Goal: Transaction & Acquisition: Purchase product/service

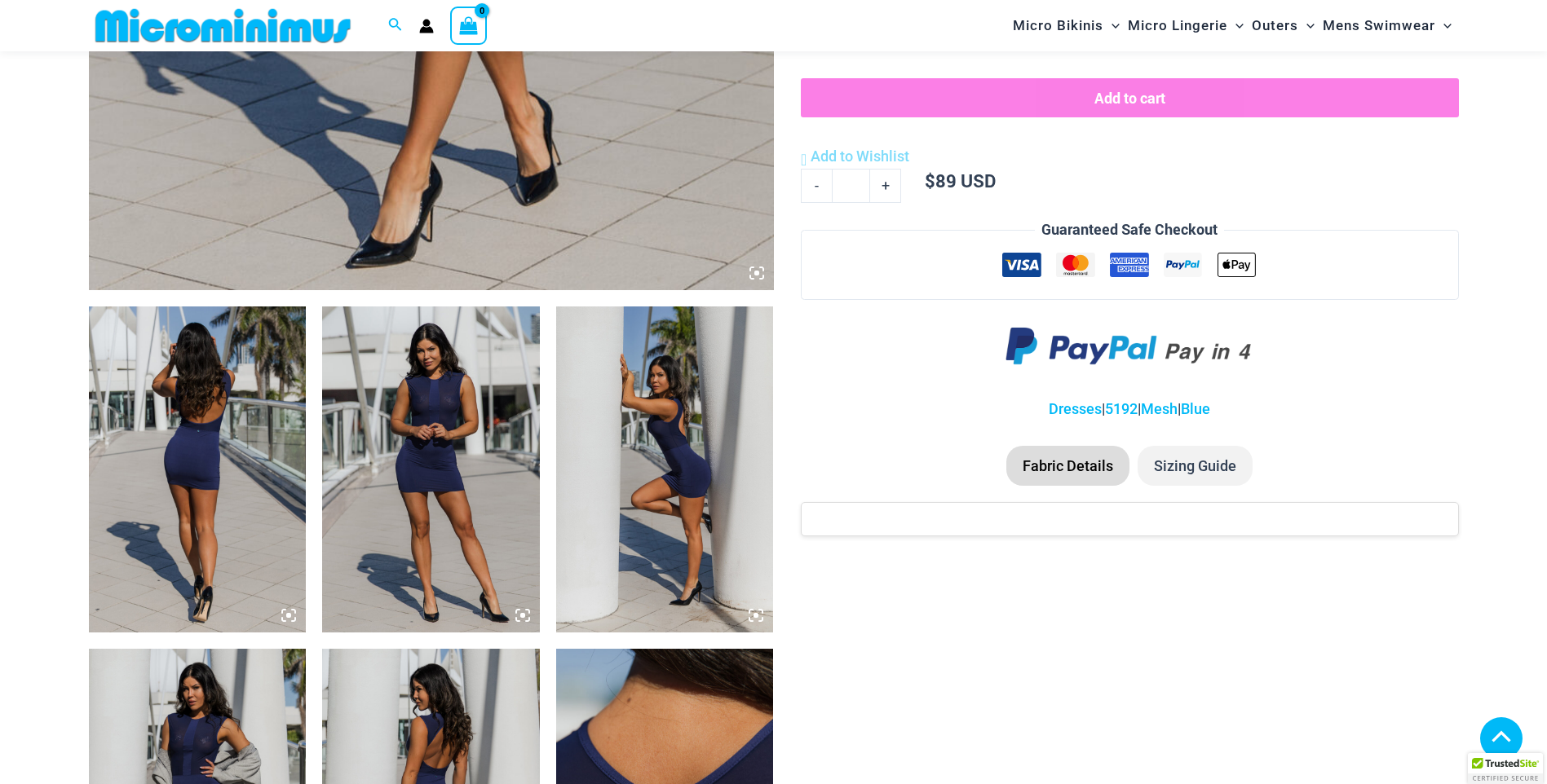
scroll to position [896, 0]
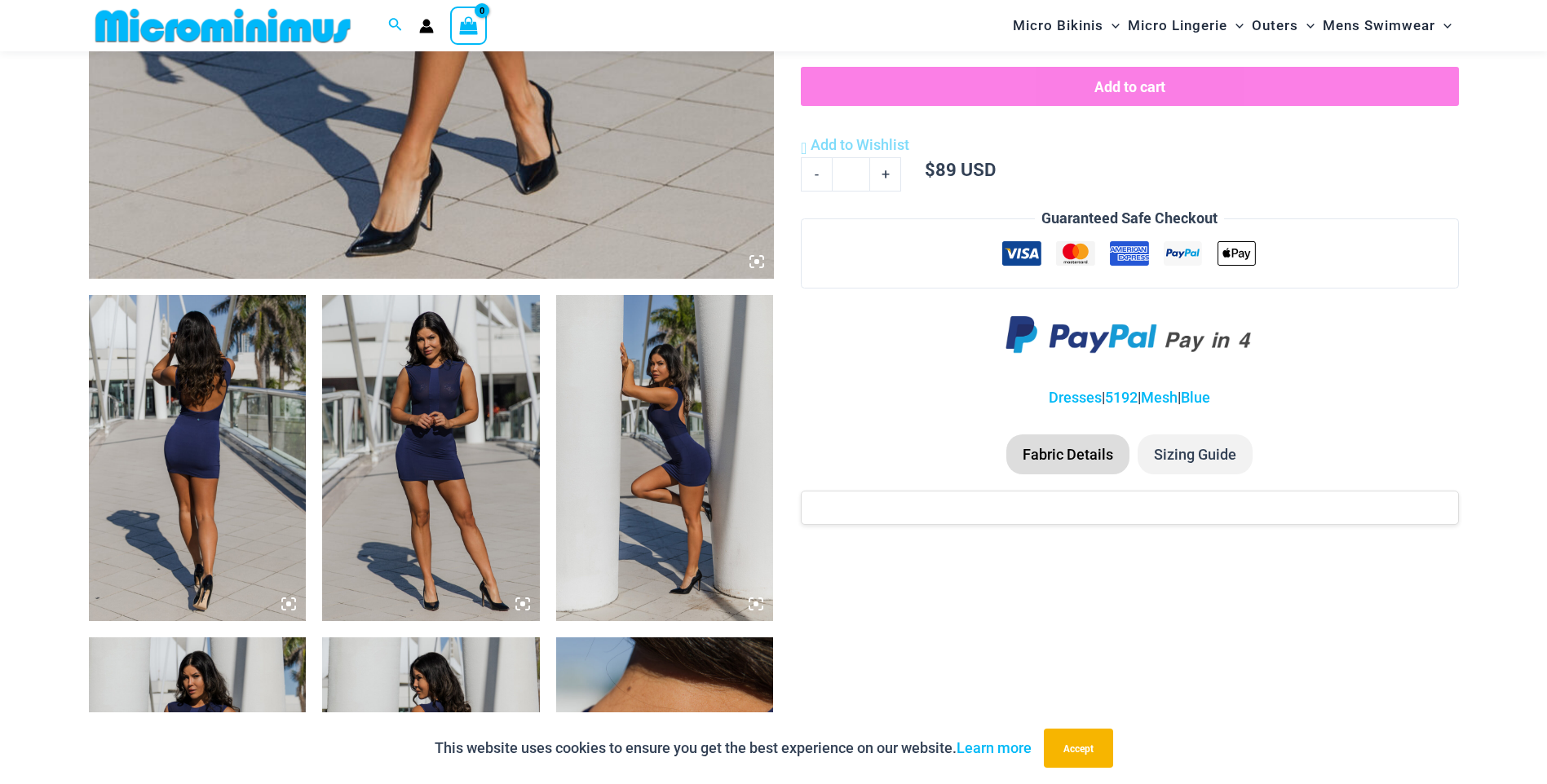
click at [197, 442] on img at bounding box center [197, 458] width 217 height 326
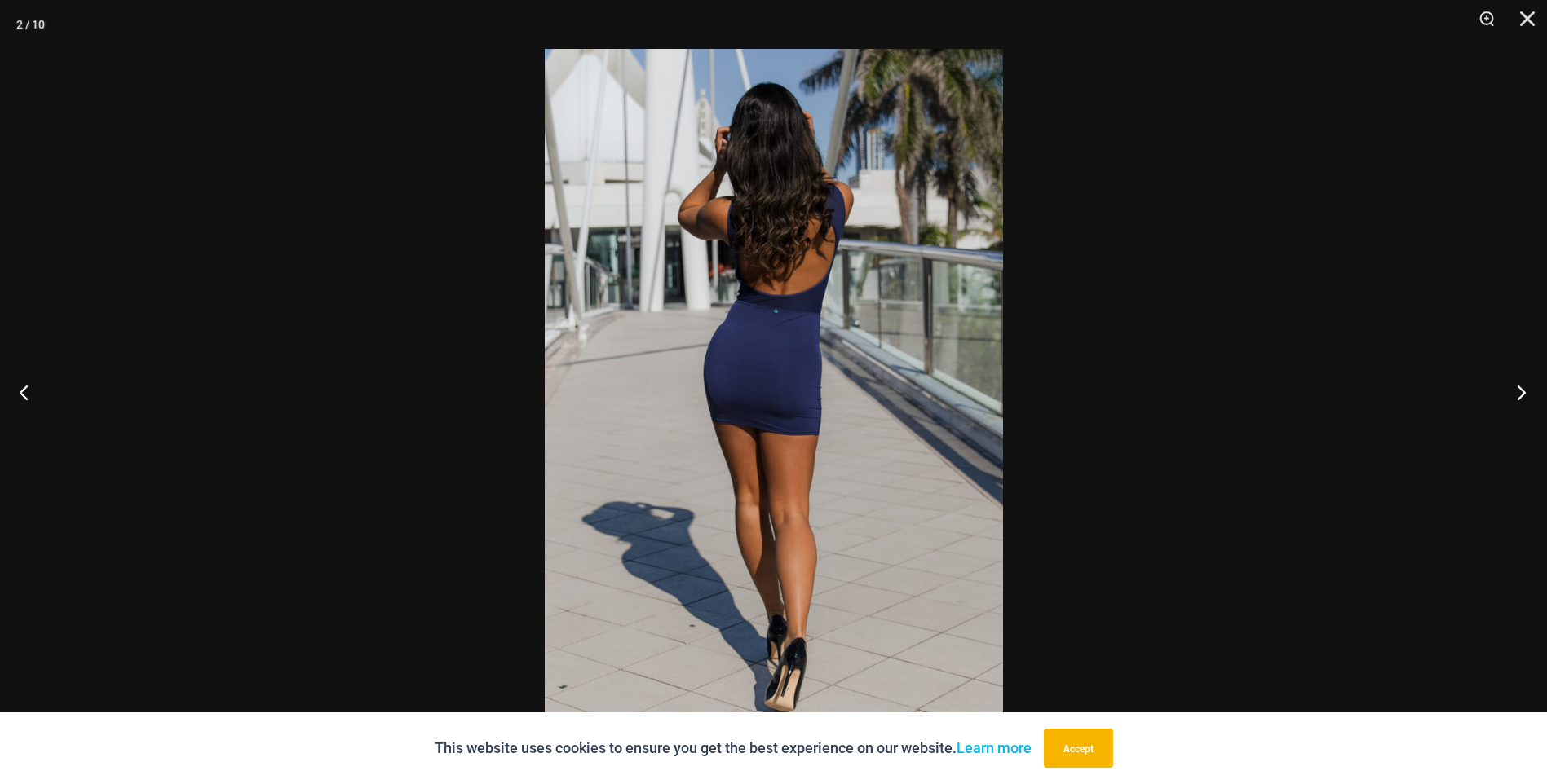
click at [1512, 390] on button "Next" at bounding box center [1517, 392] width 62 height 81
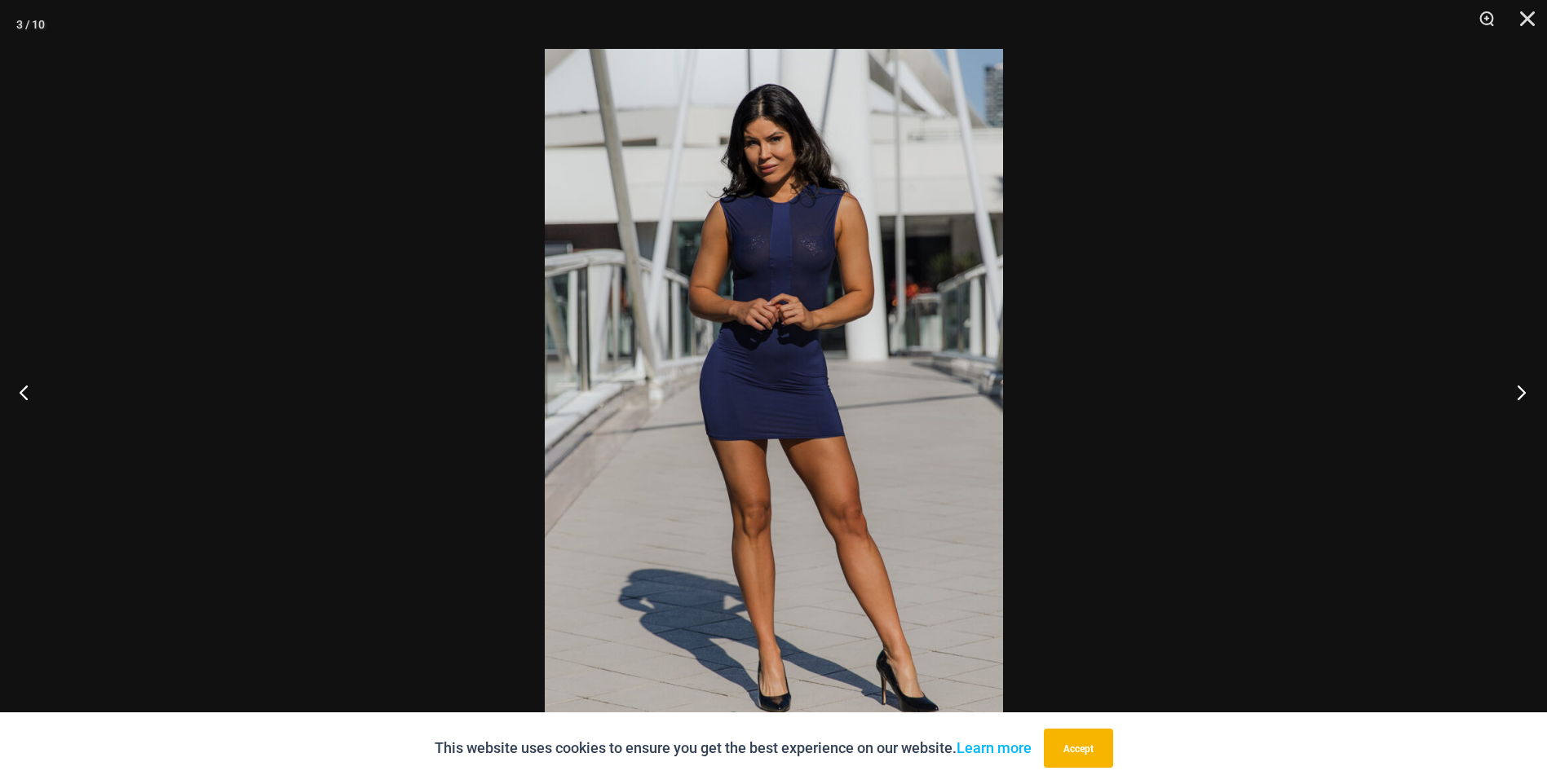
click at [1518, 390] on button "Next" at bounding box center [1517, 392] width 62 height 81
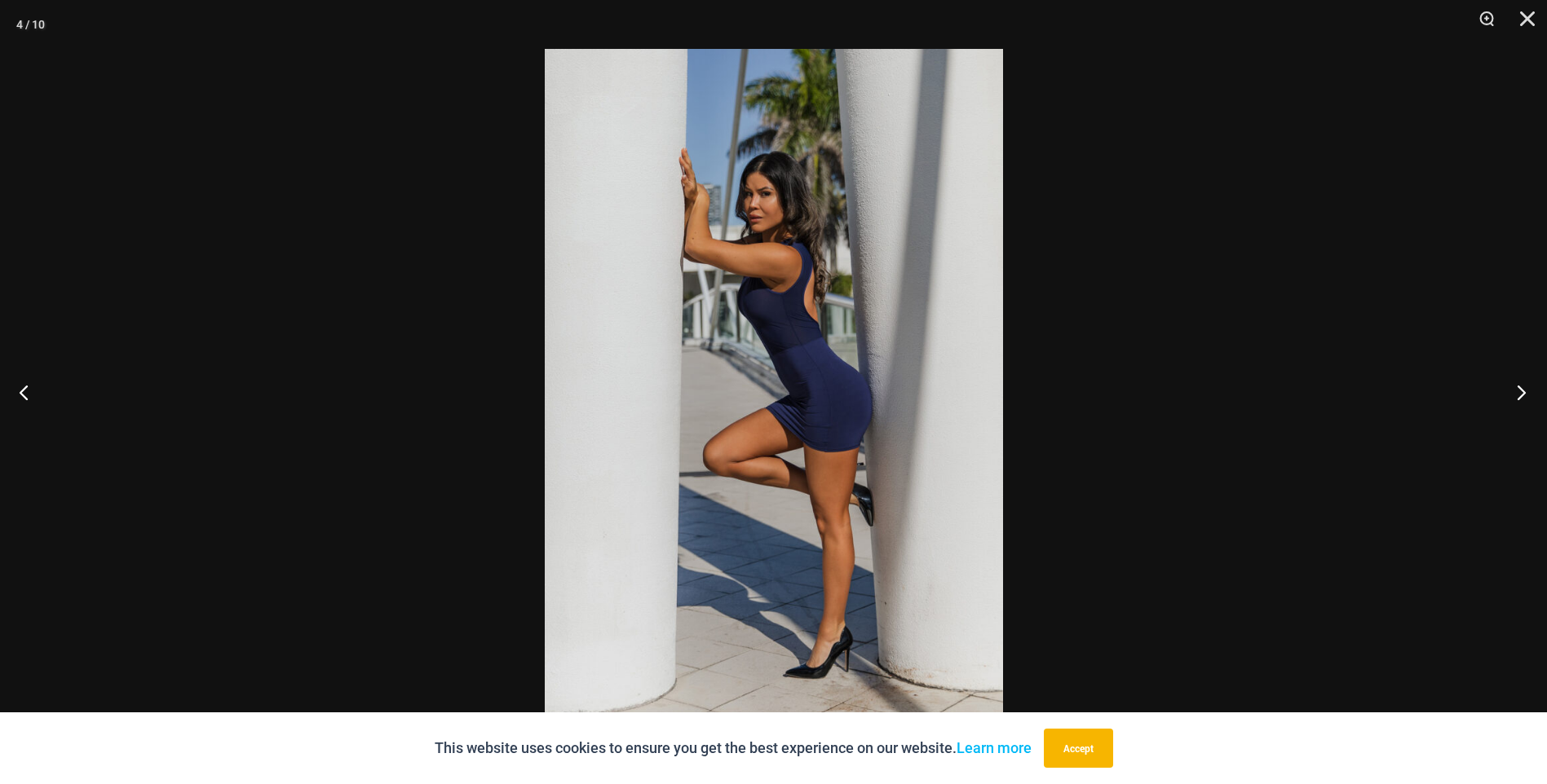
click at [1518, 390] on button "Next" at bounding box center [1517, 392] width 62 height 81
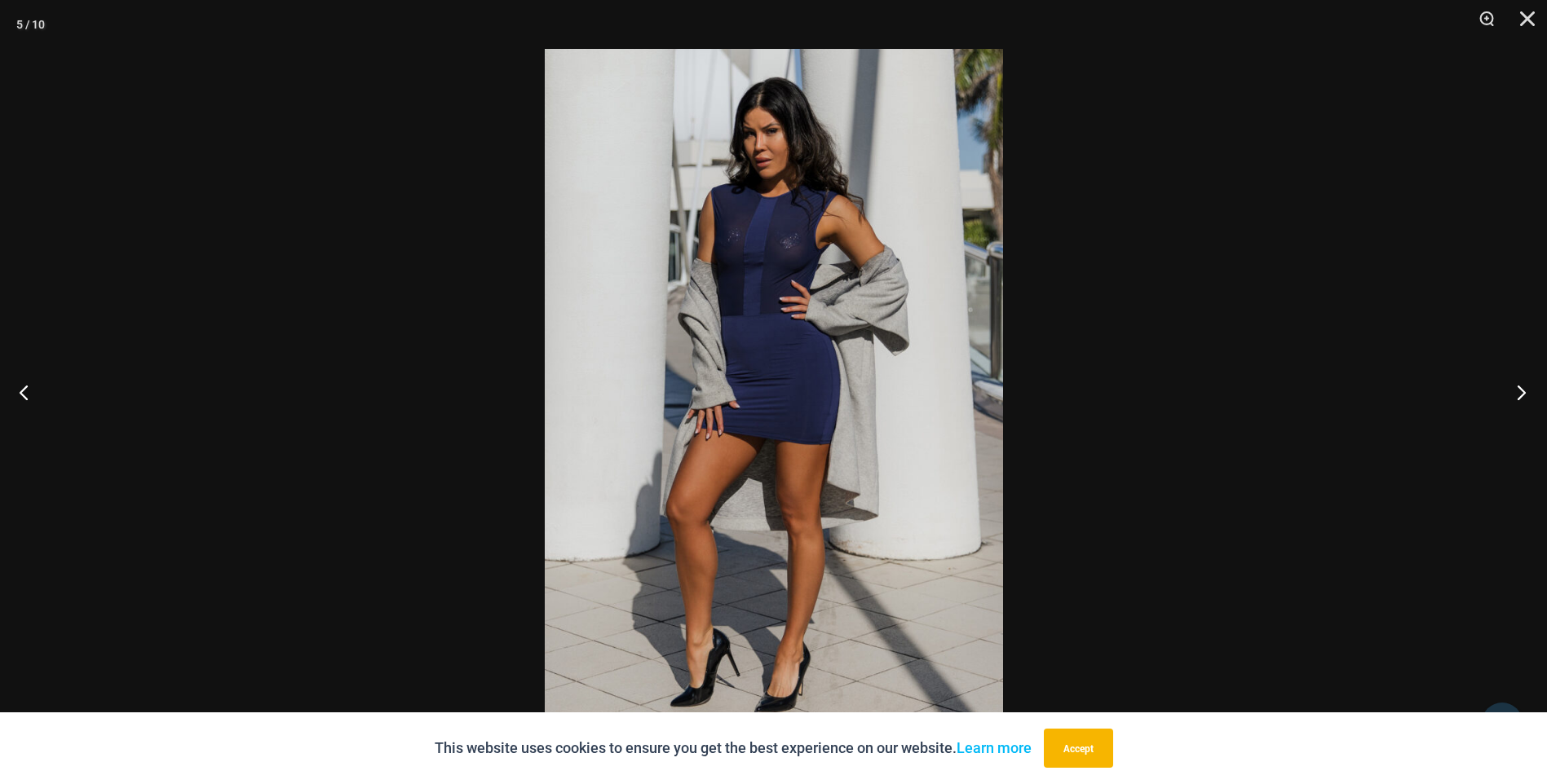
click at [1521, 393] on button "Next" at bounding box center [1517, 392] width 62 height 81
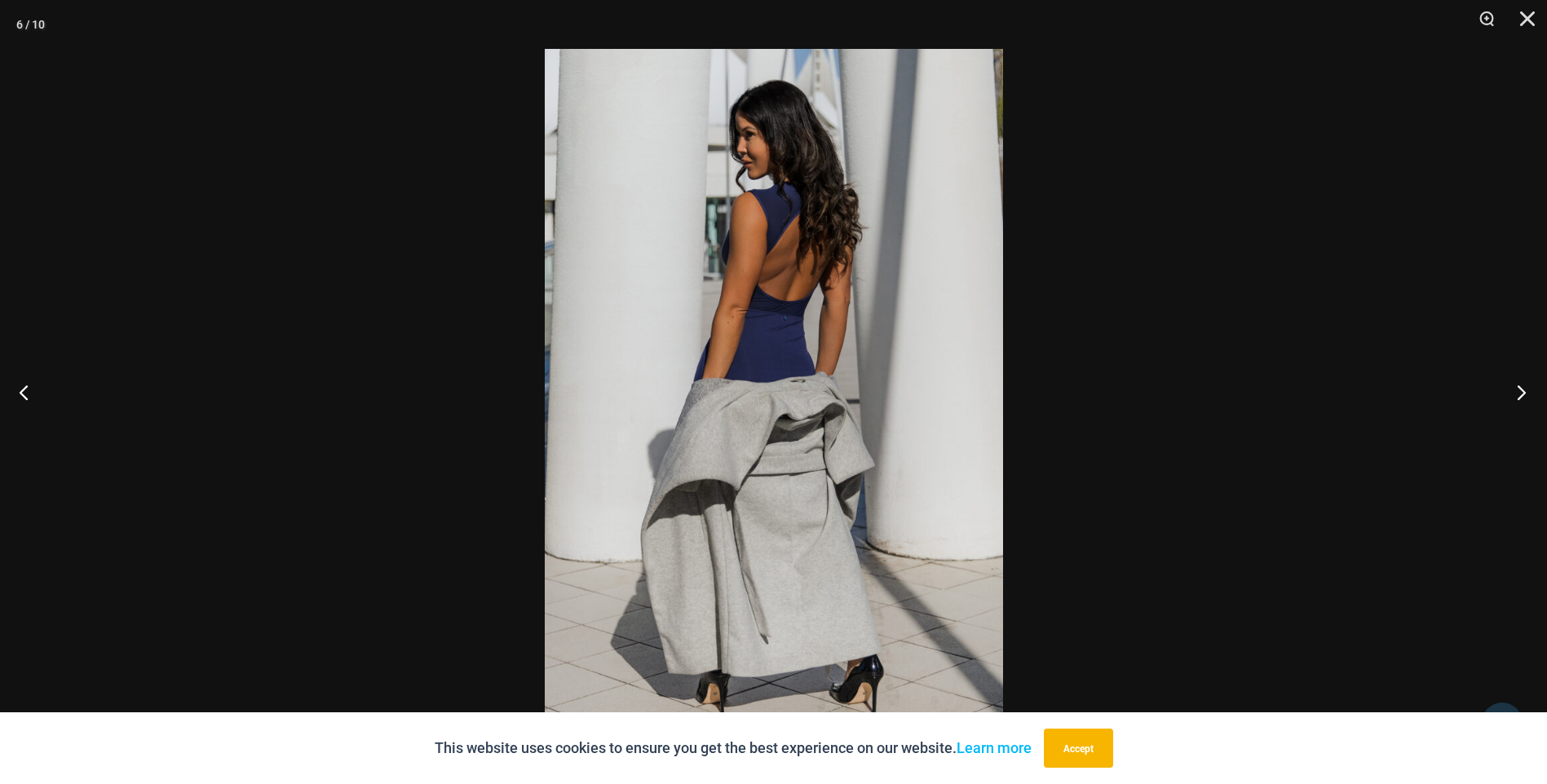
click at [1523, 398] on button "Next" at bounding box center [1517, 392] width 62 height 81
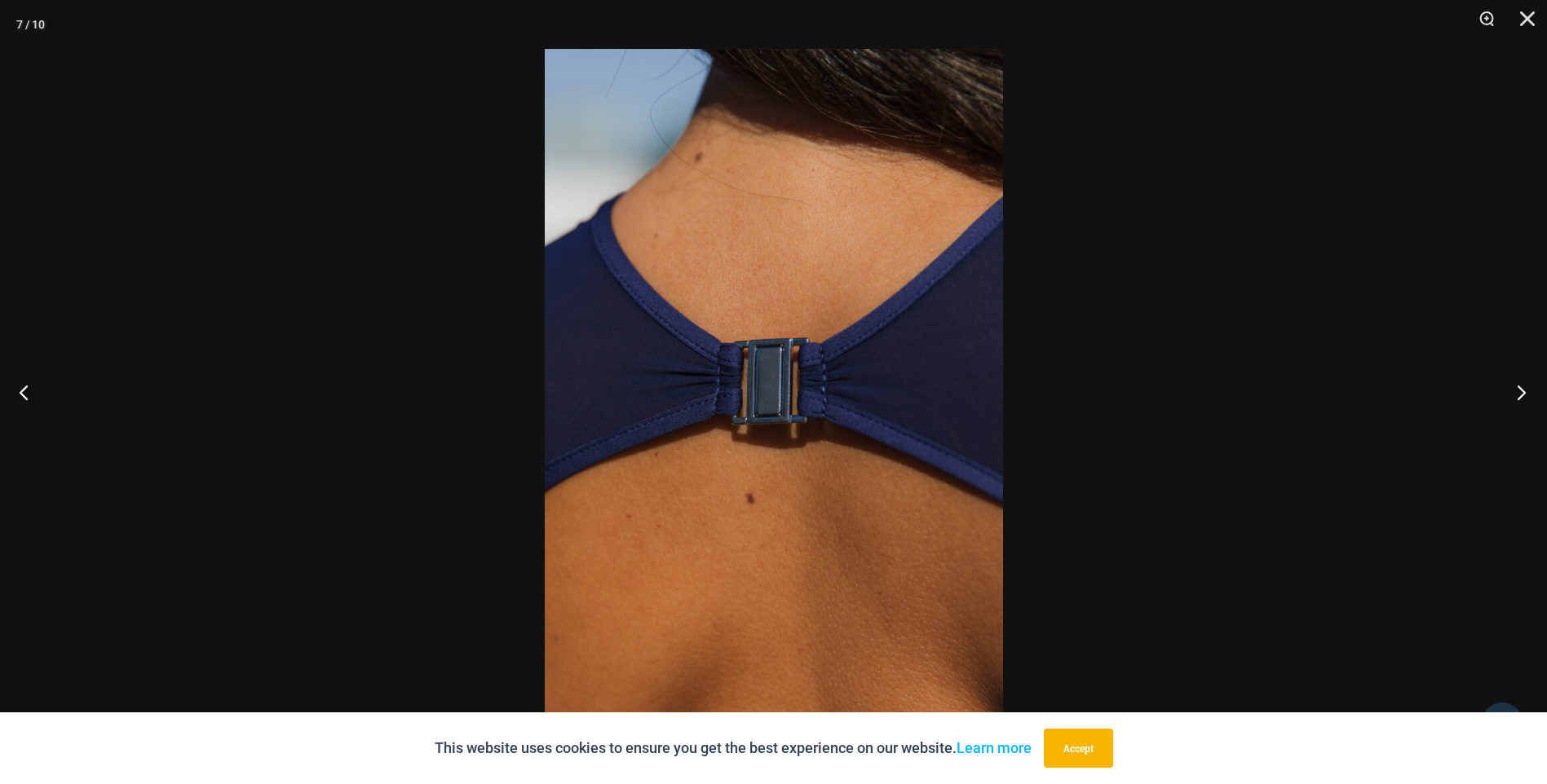
click at [1523, 401] on button "Next" at bounding box center [1517, 392] width 62 height 81
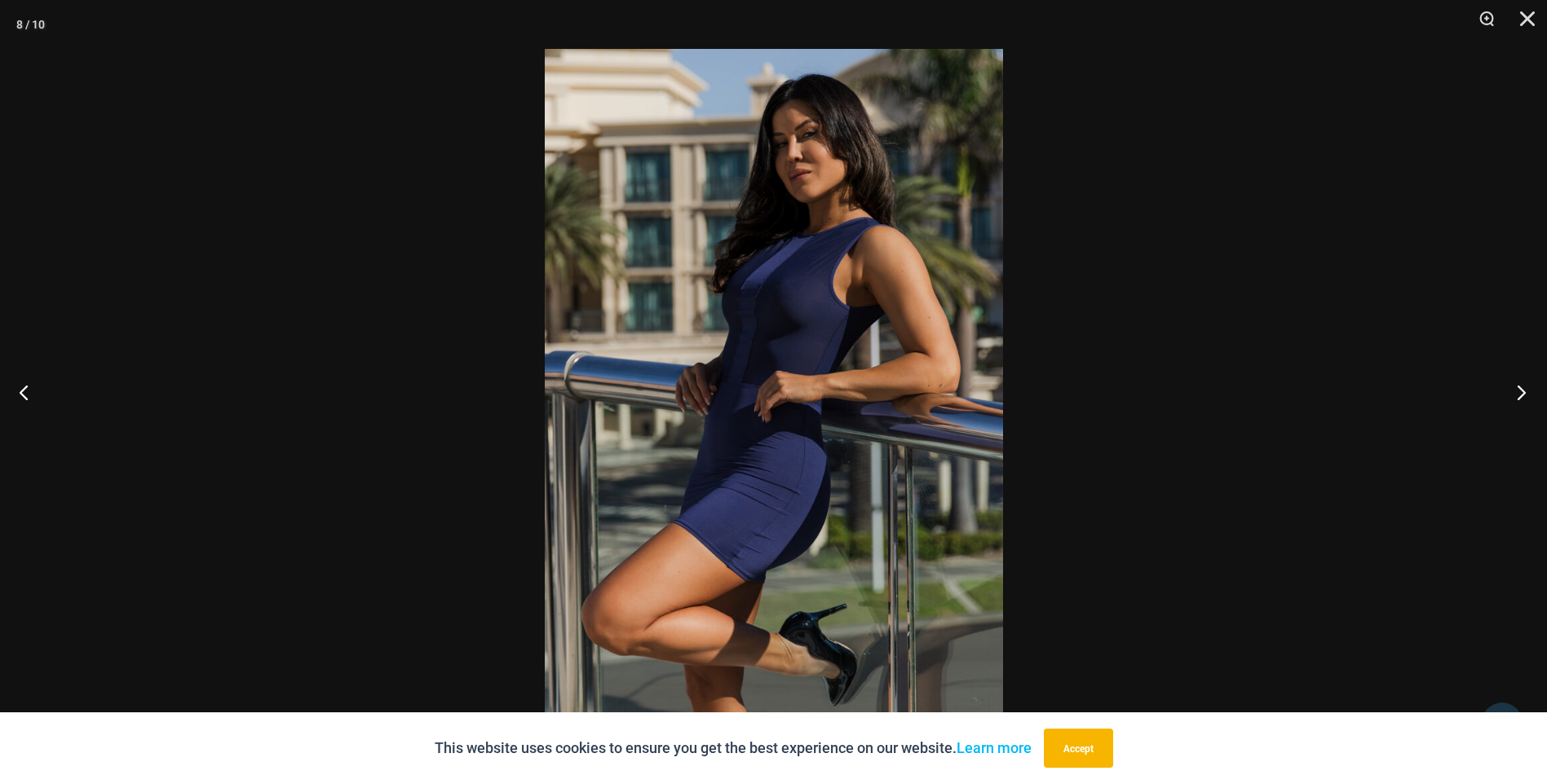
click at [1523, 401] on button "Next" at bounding box center [1517, 392] width 62 height 81
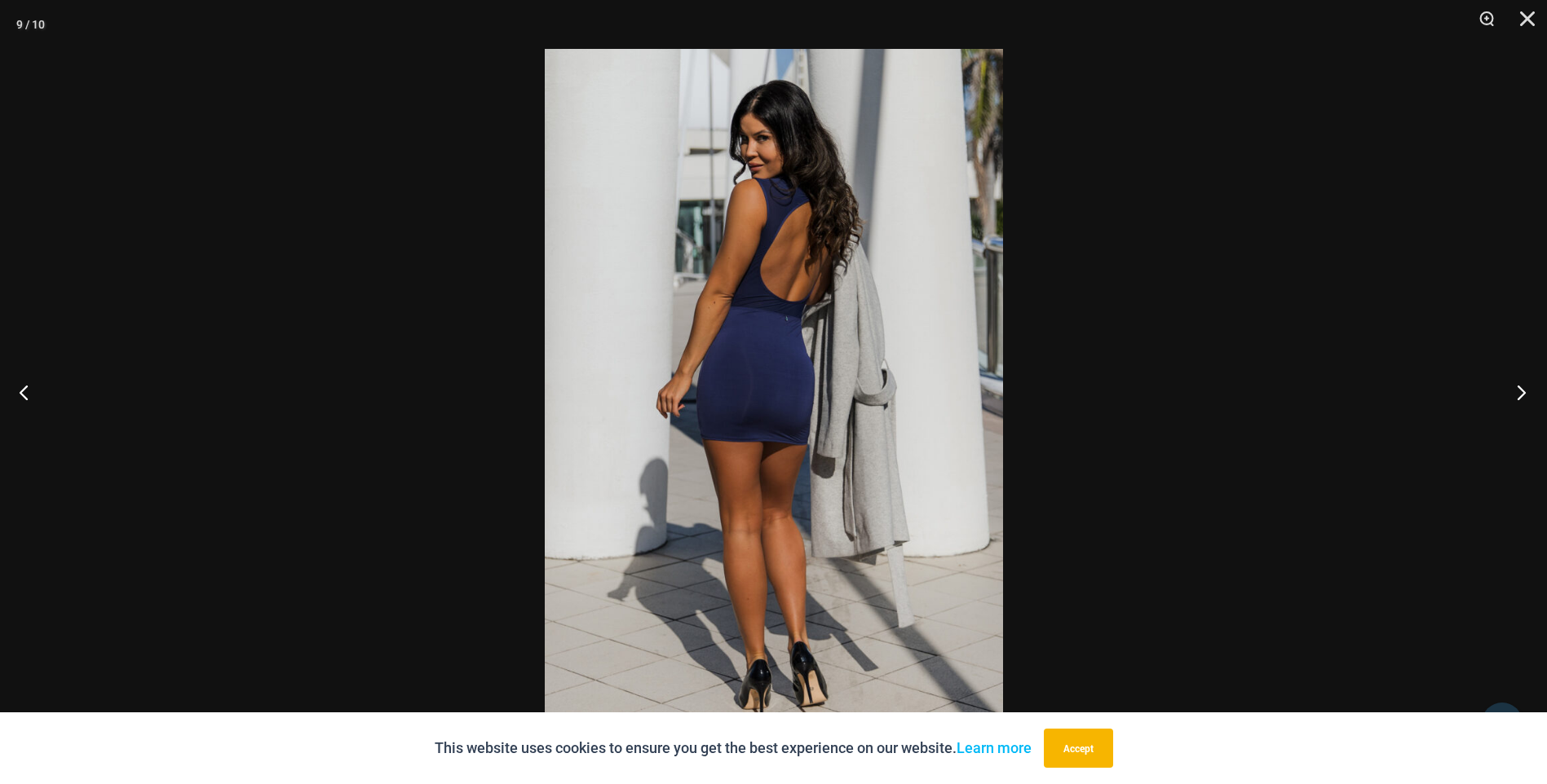
click at [1523, 401] on button "Next" at bounding box center [1517, 392] width 62 height 81
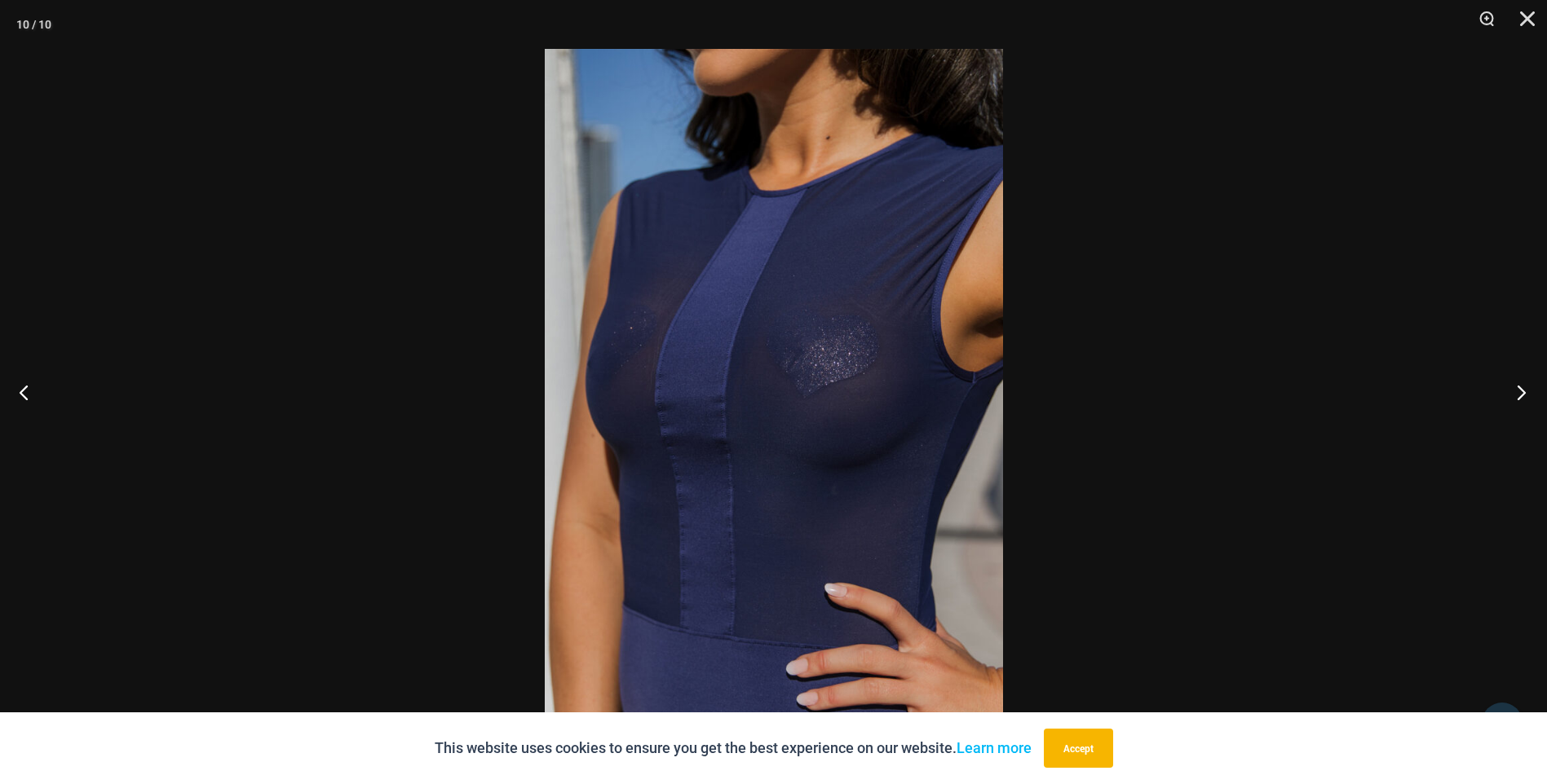
click at [1527, 406] on button "Next" at bounding box center [1517, 392] width 62 height 81
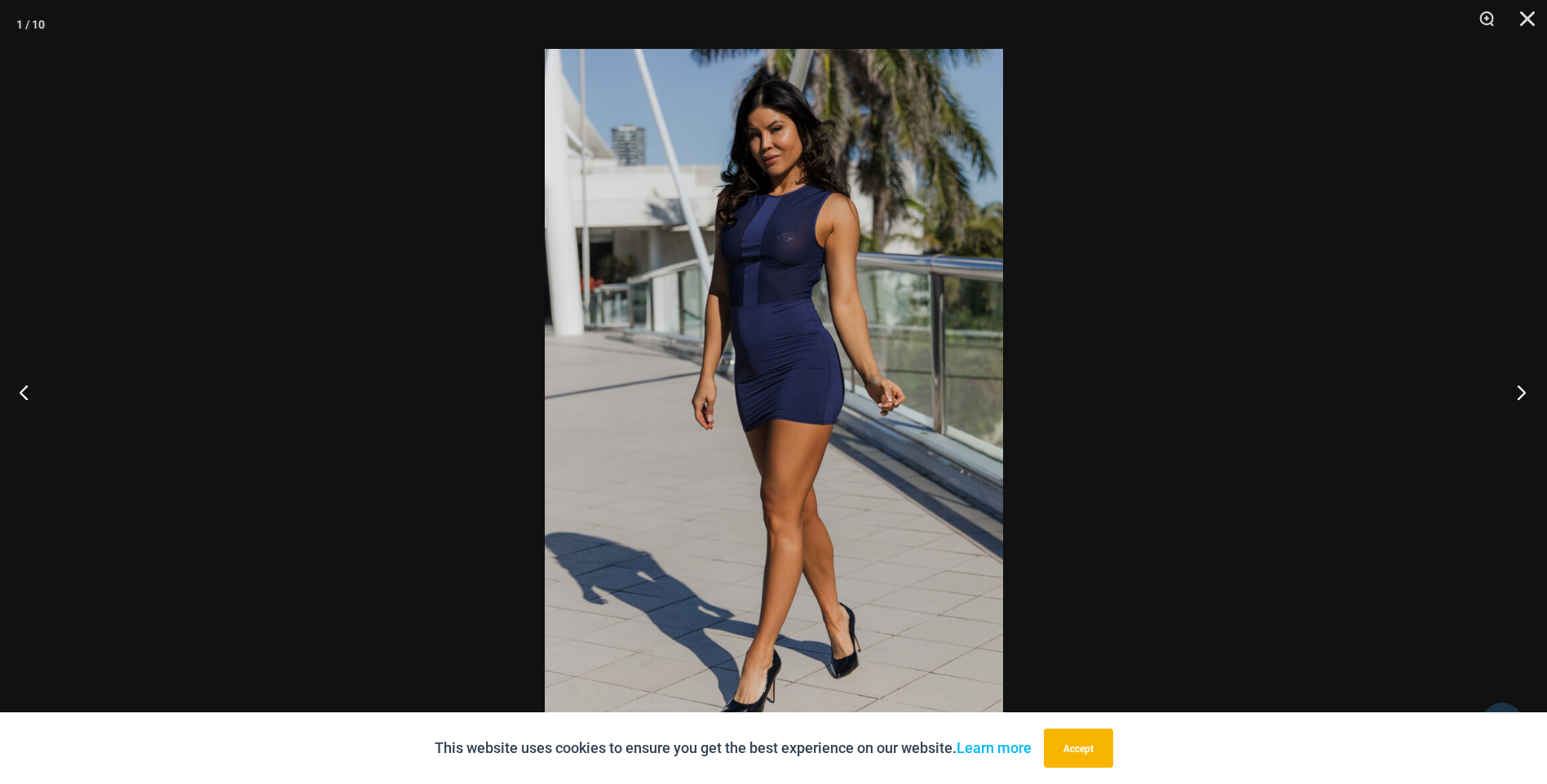
click at [1527, 410] on button "Next" at bounding box center [1517, 392] width 62 height 81
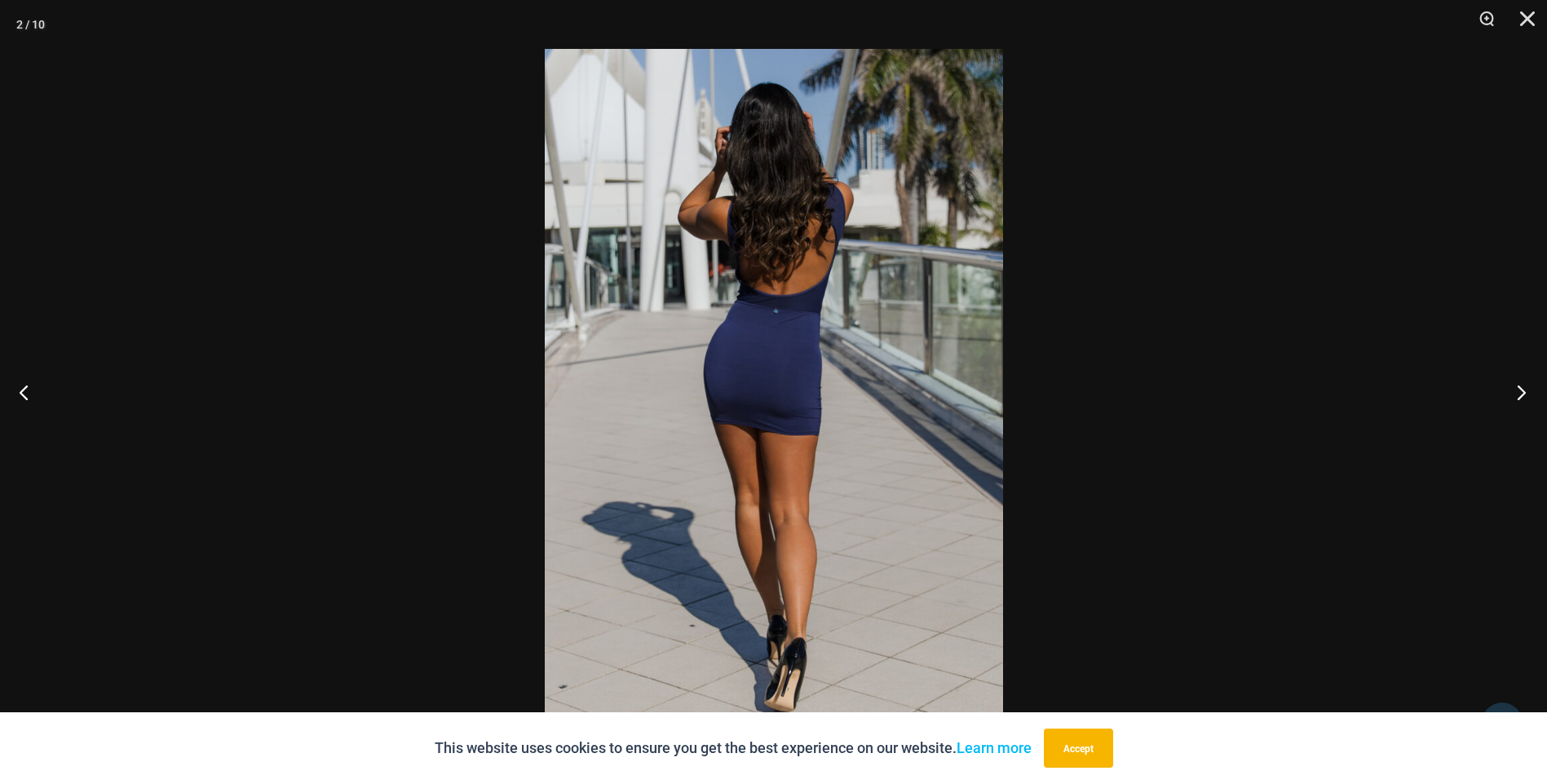
click at [1513, 393] on button "Next" at bounding box center [1517, 392] width 62 height 81
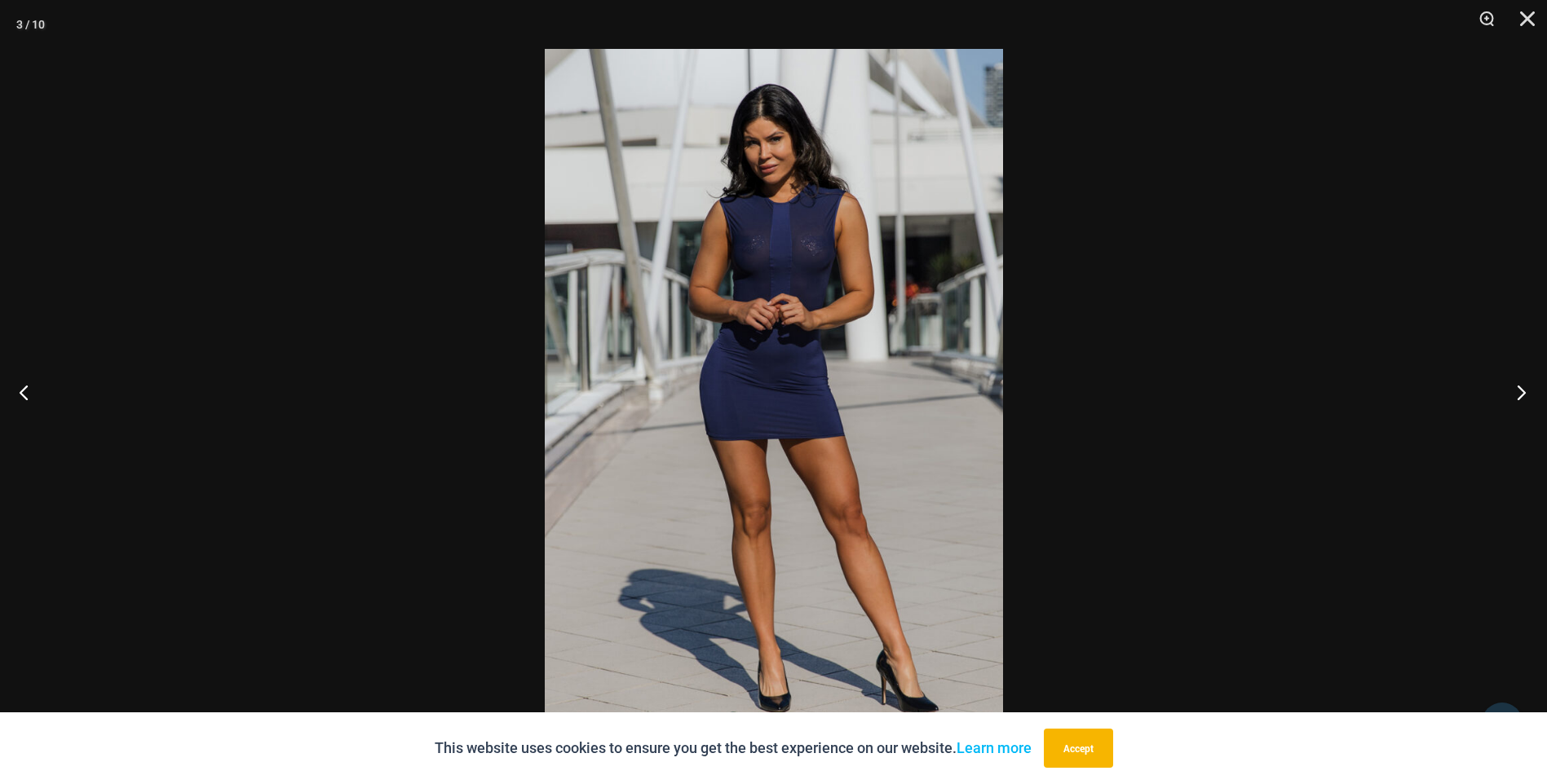
click at [1513, 393] on button "Next" at bounding box center [1517, 392] width 62 height 81
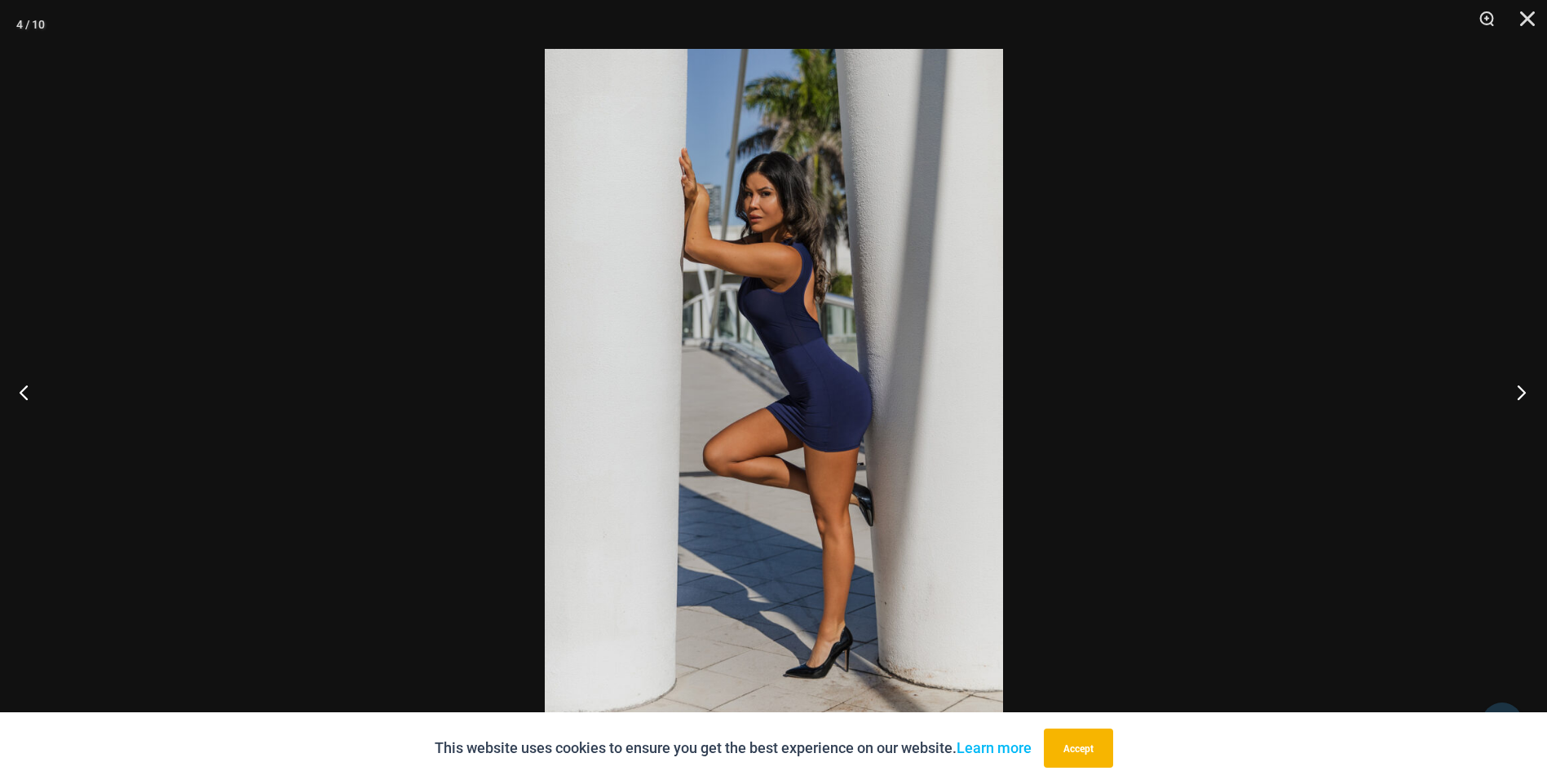
click at [1513, 393] on button "Next" at bounding box center [1517, 392] width 62 height 81
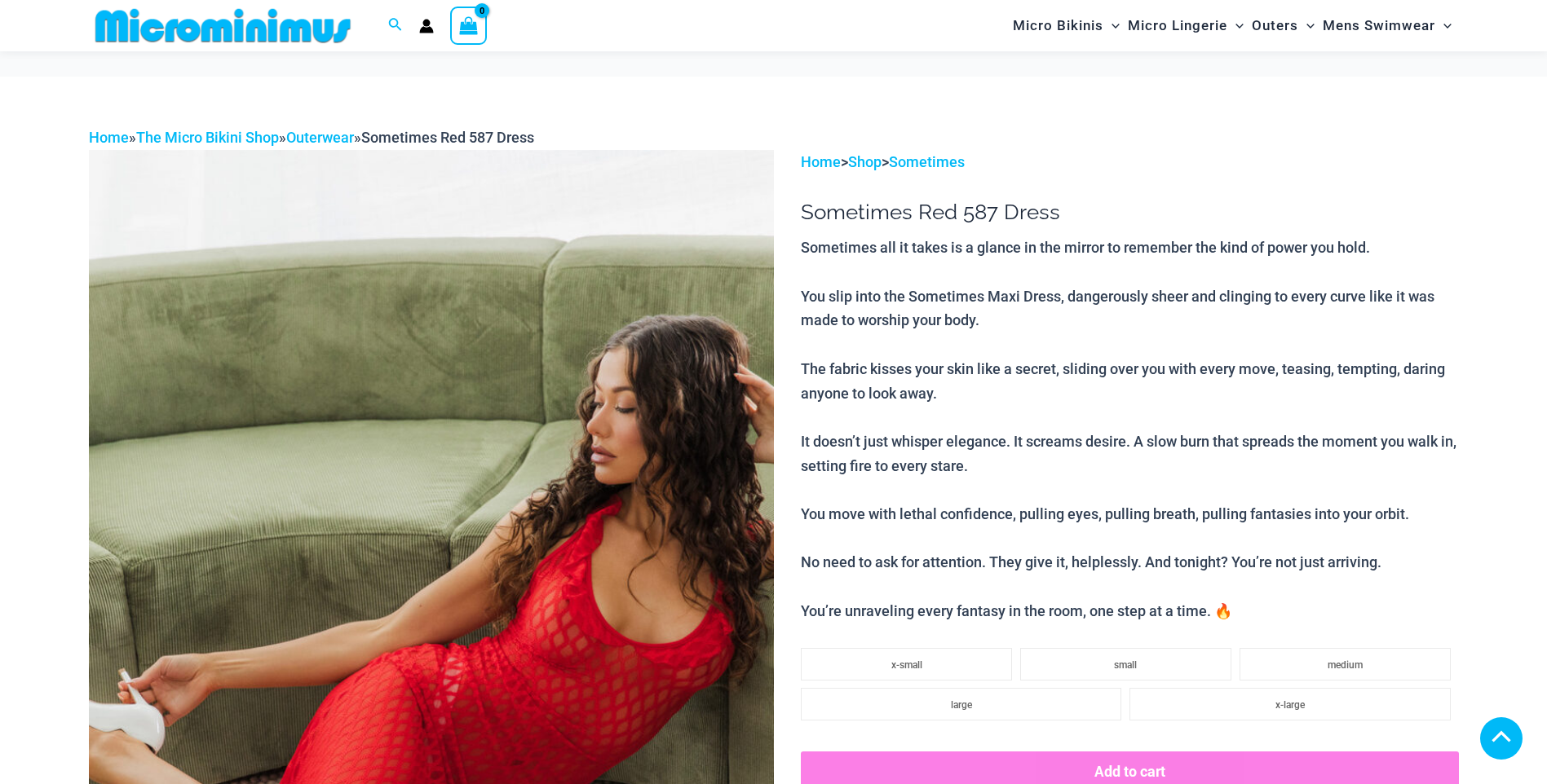
scroll to position [435, 0]
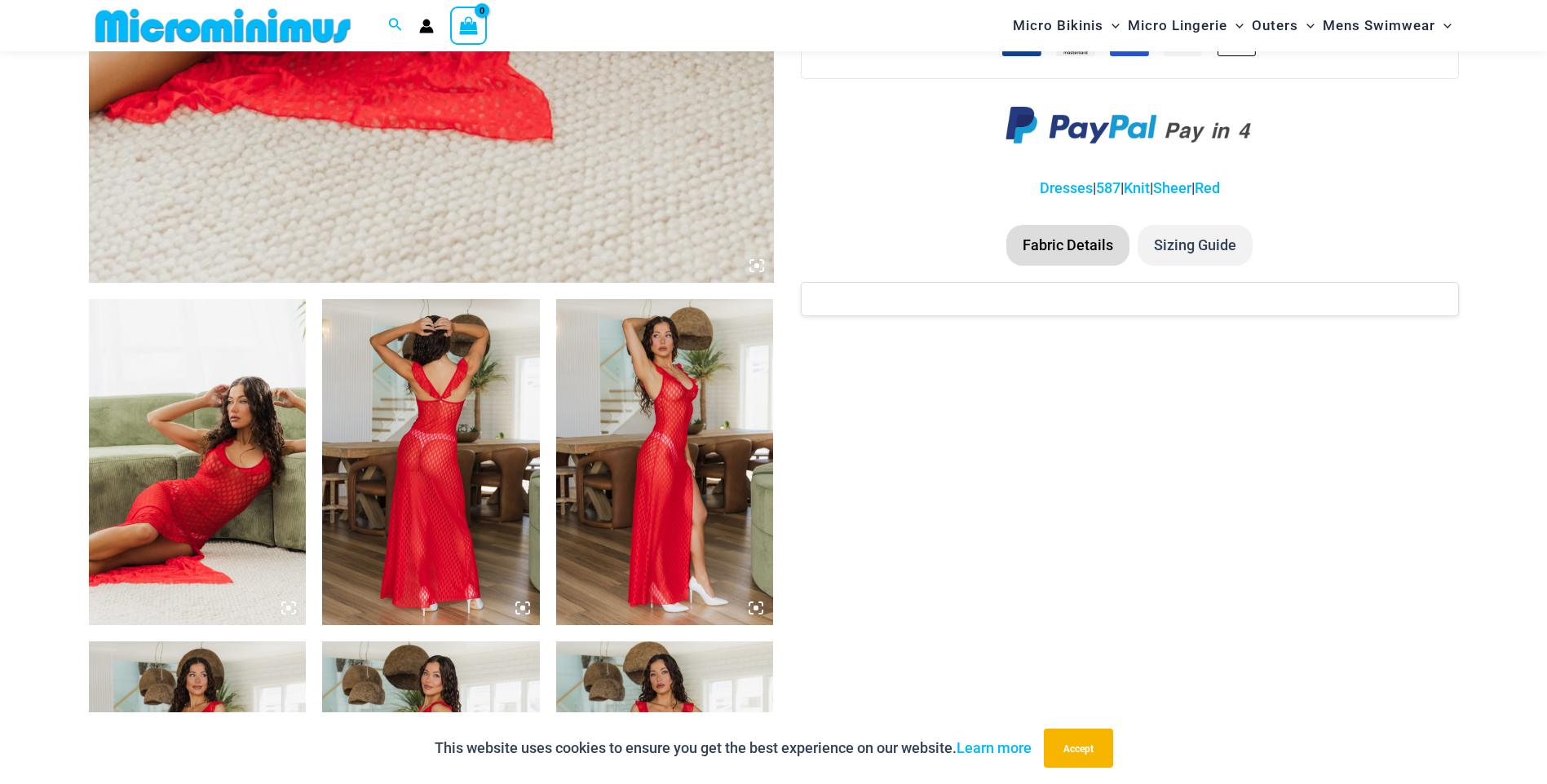
scroll to position [922, 0]
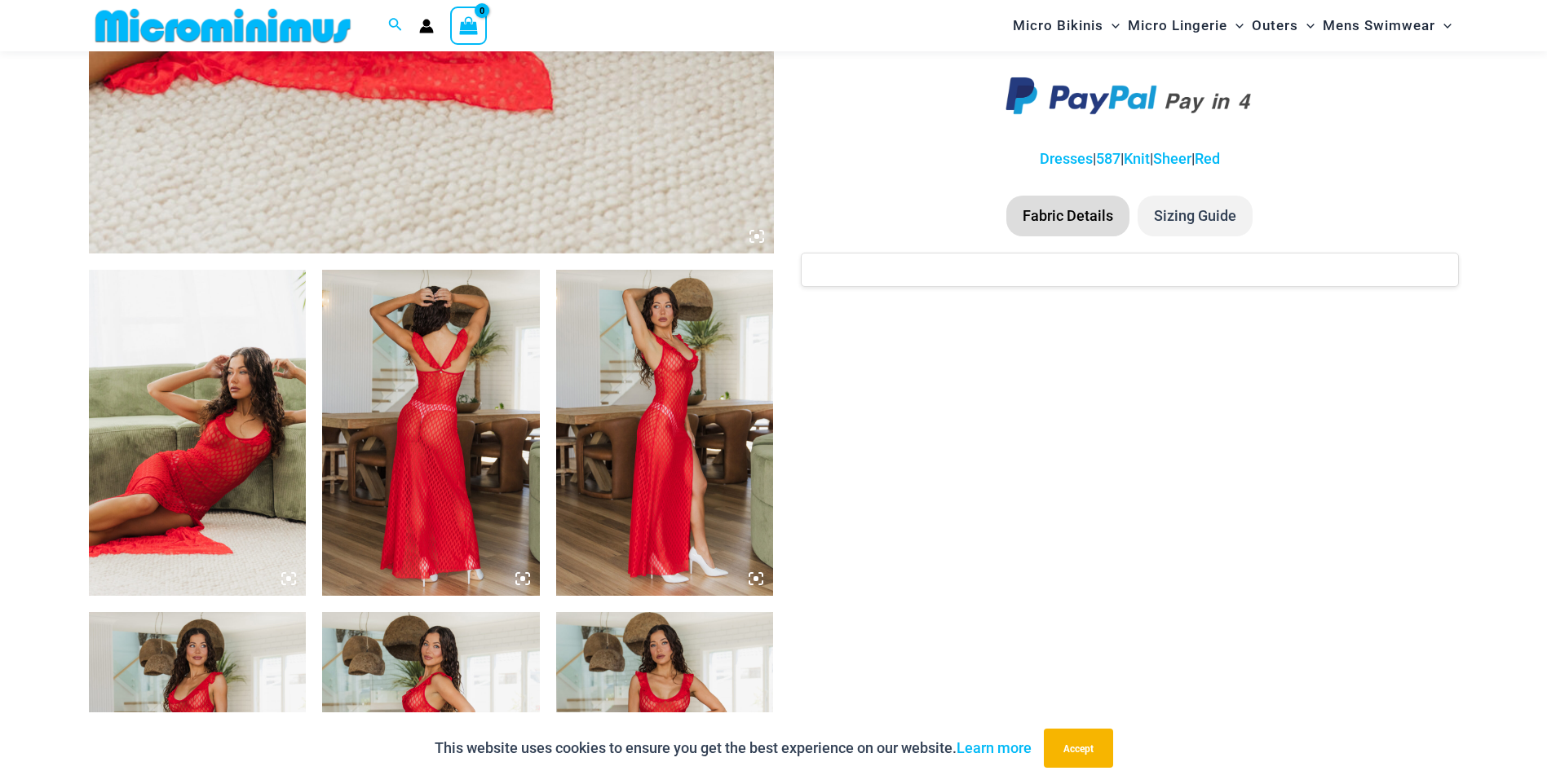
click at [226, 430] on img at bounding box center [197, 433] width 217 height 326
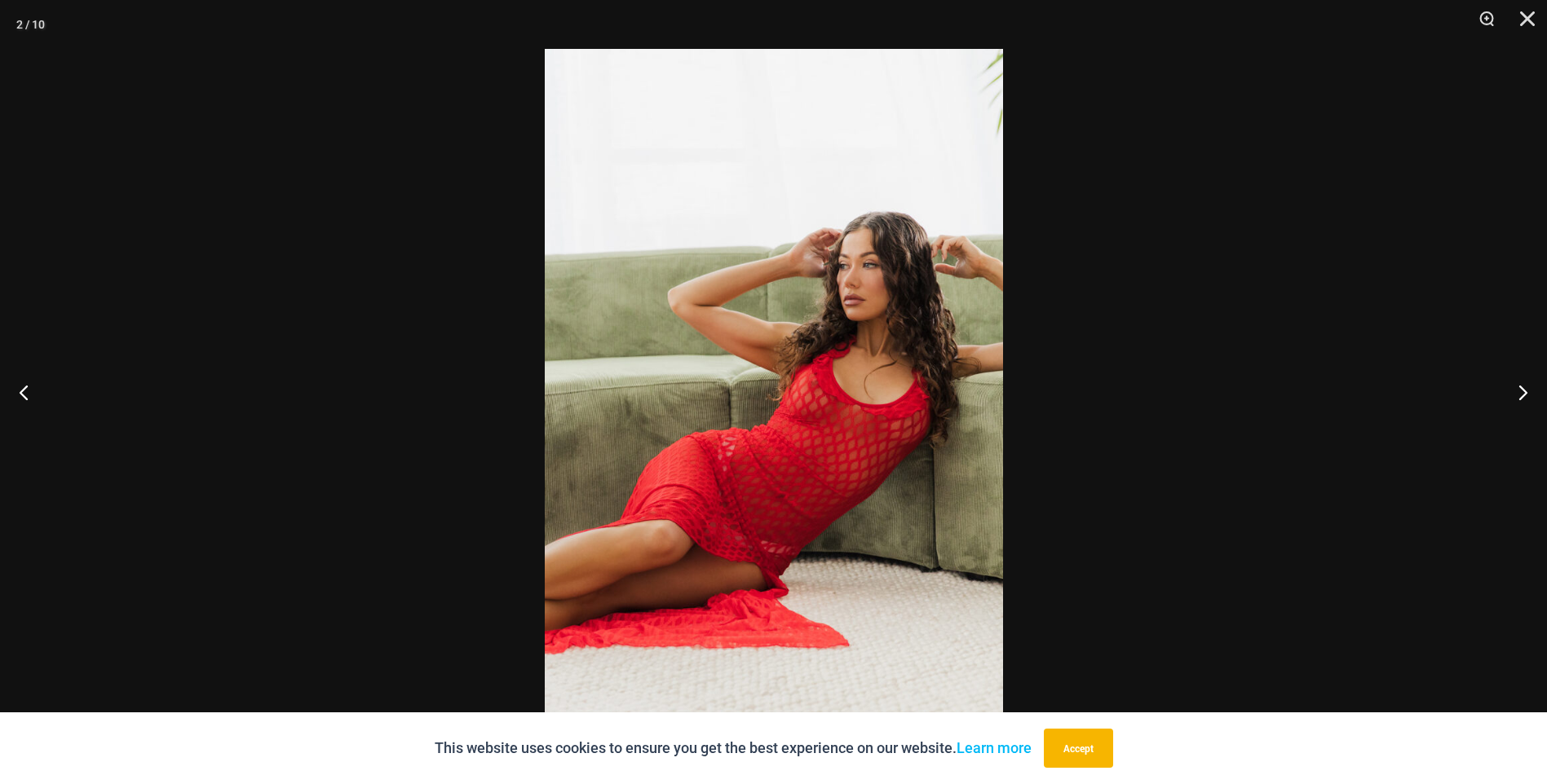
click at [447, 401] on div at bounding box center [774, 392] width 1547 height 784
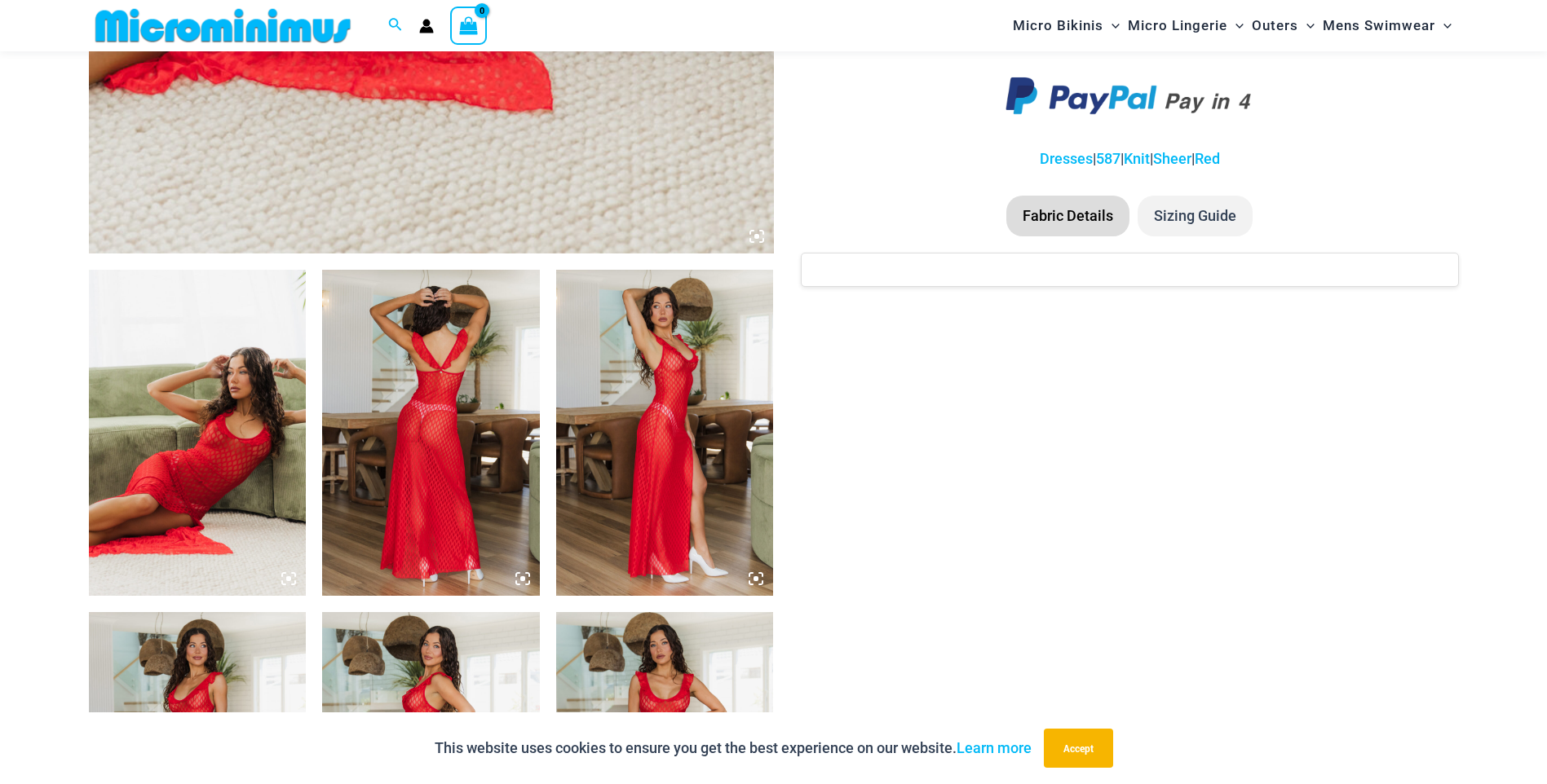
click at [468, 413] on img at bounding box center [431, 433] width 217 height 326
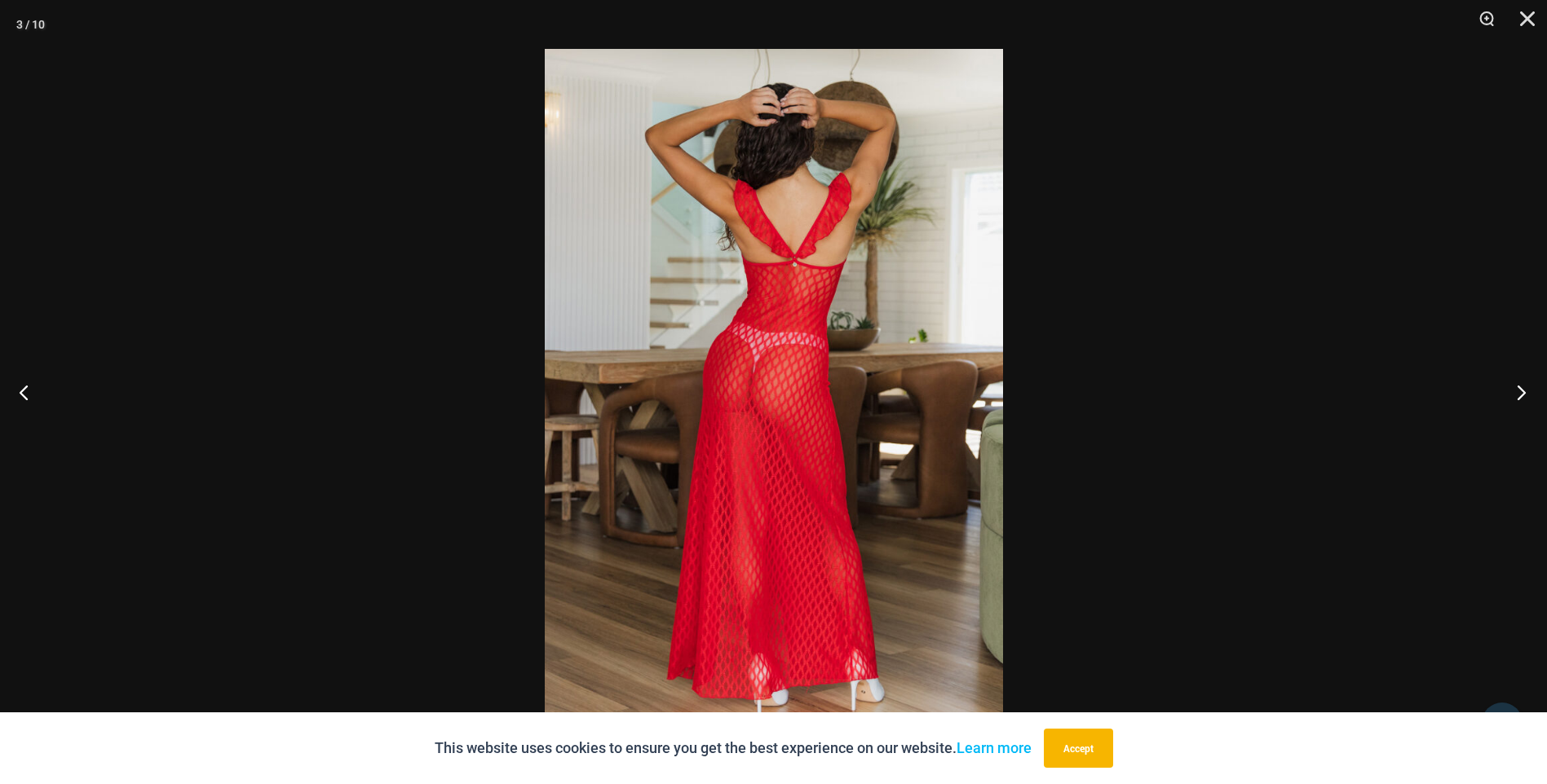
click at [1515, 384] on button "Next" at bounding box center [1517, 392] width 62 height 81
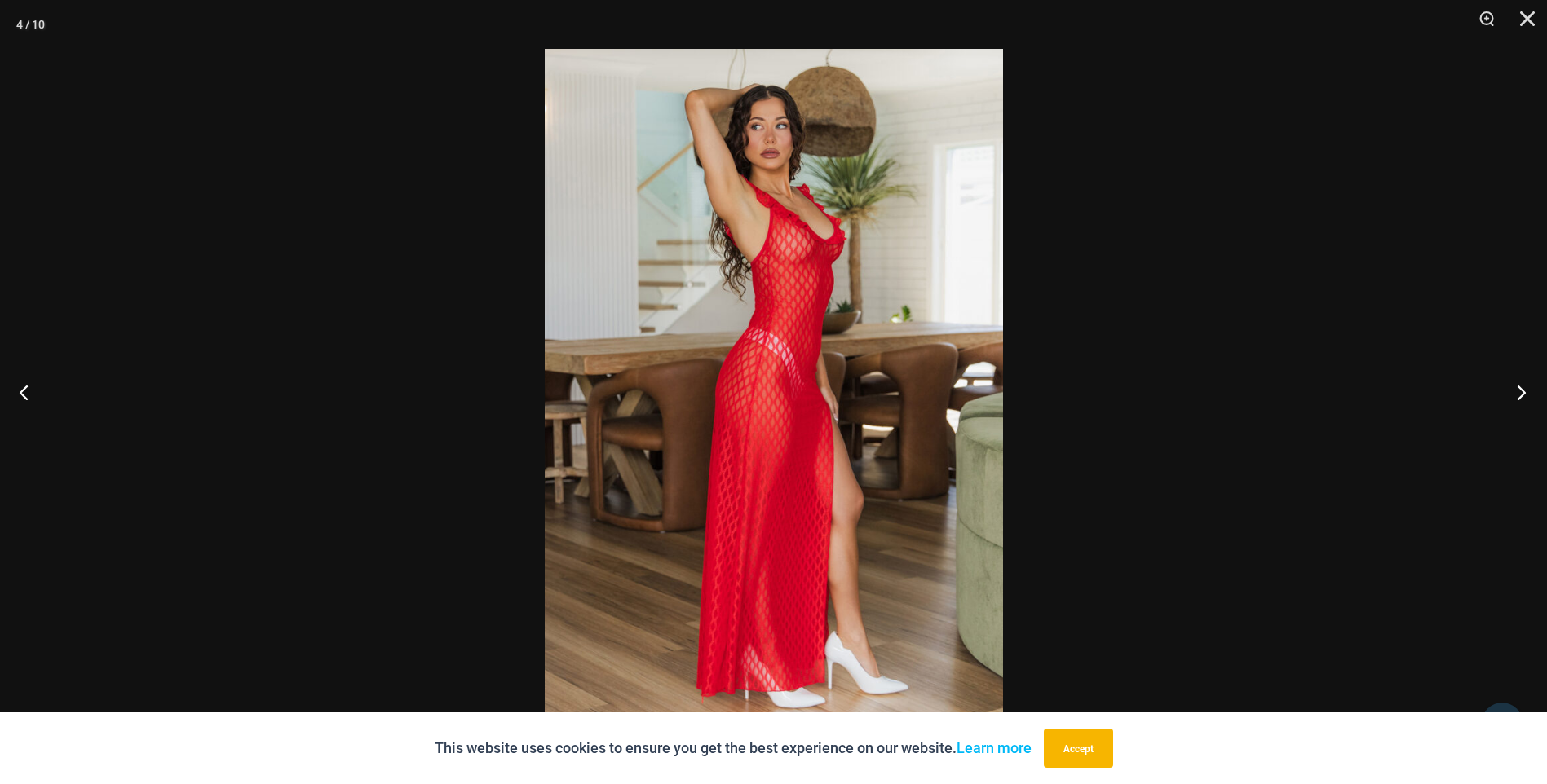
click at [1507, 393] on button "Next" at bounding box center [1517, 392] width 62 height 81
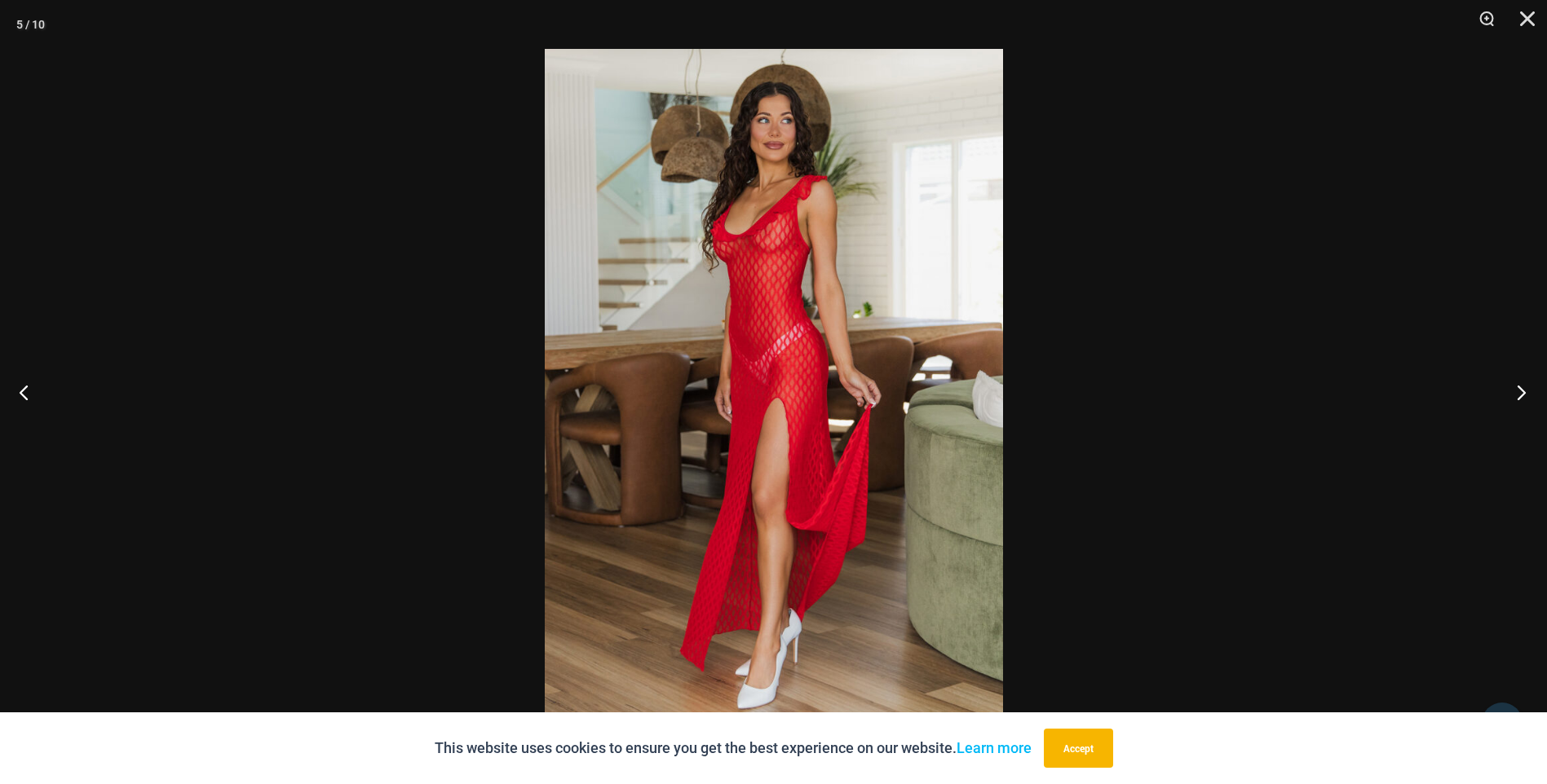
click at [1504, 398] on button "Next" at bounding box center [1517, 392] width 62 height 81
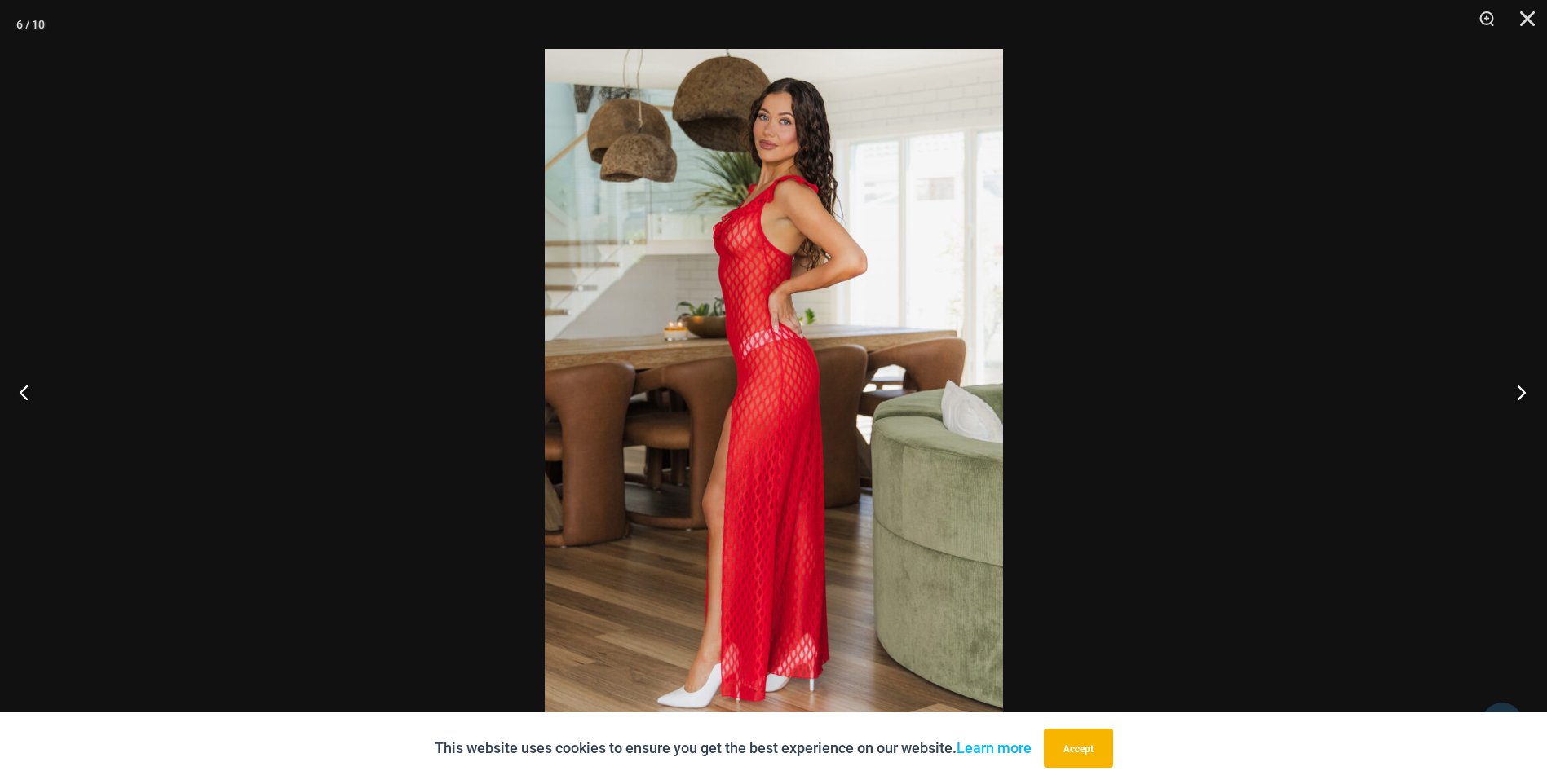
click at [1504, 398] on button "Next" at bounding box center [1517, 392] width 62 height 81
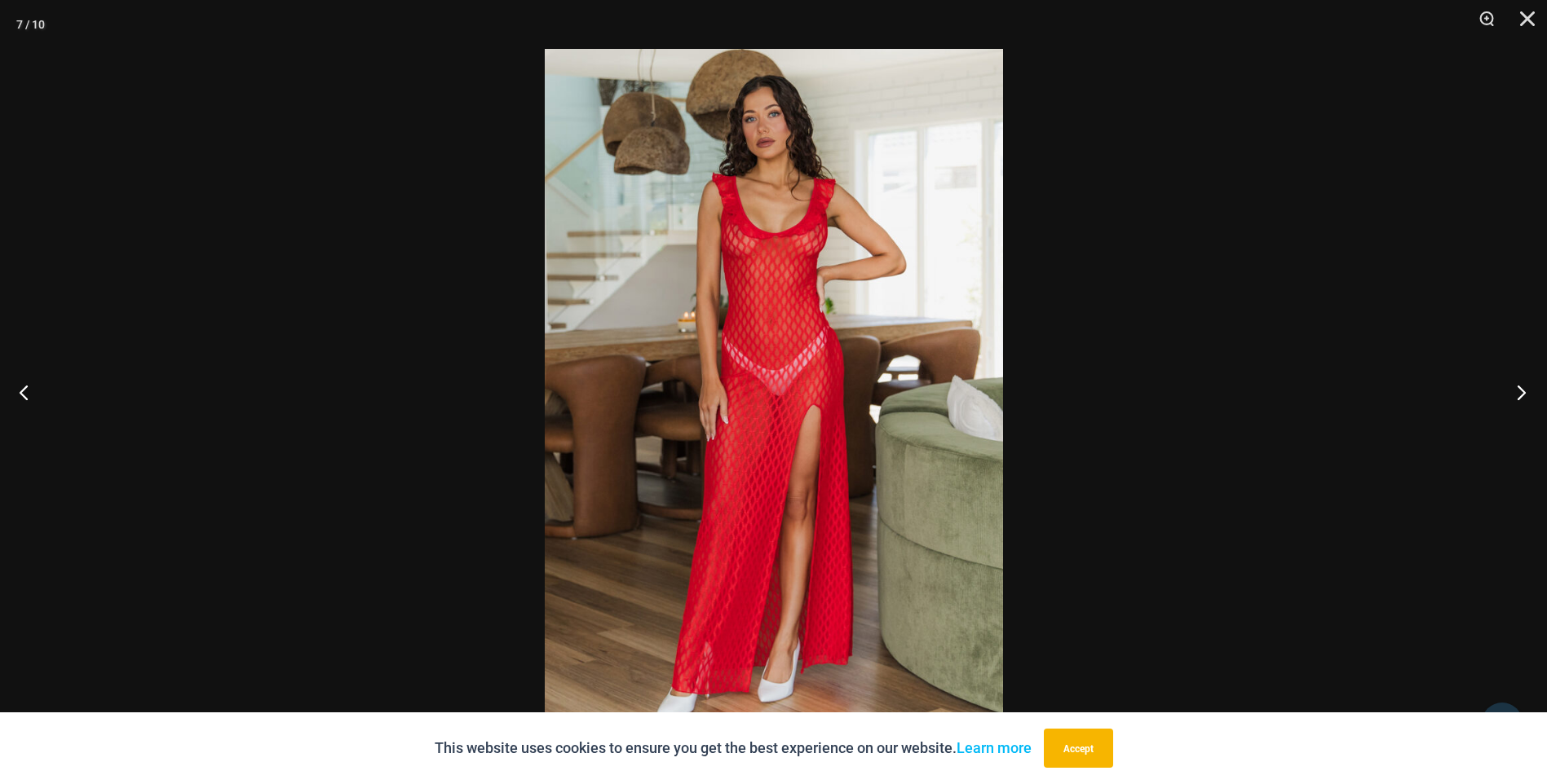
click at [1504, 398] on button "Next" at bounding box center [1517, 392] width 62 height 81
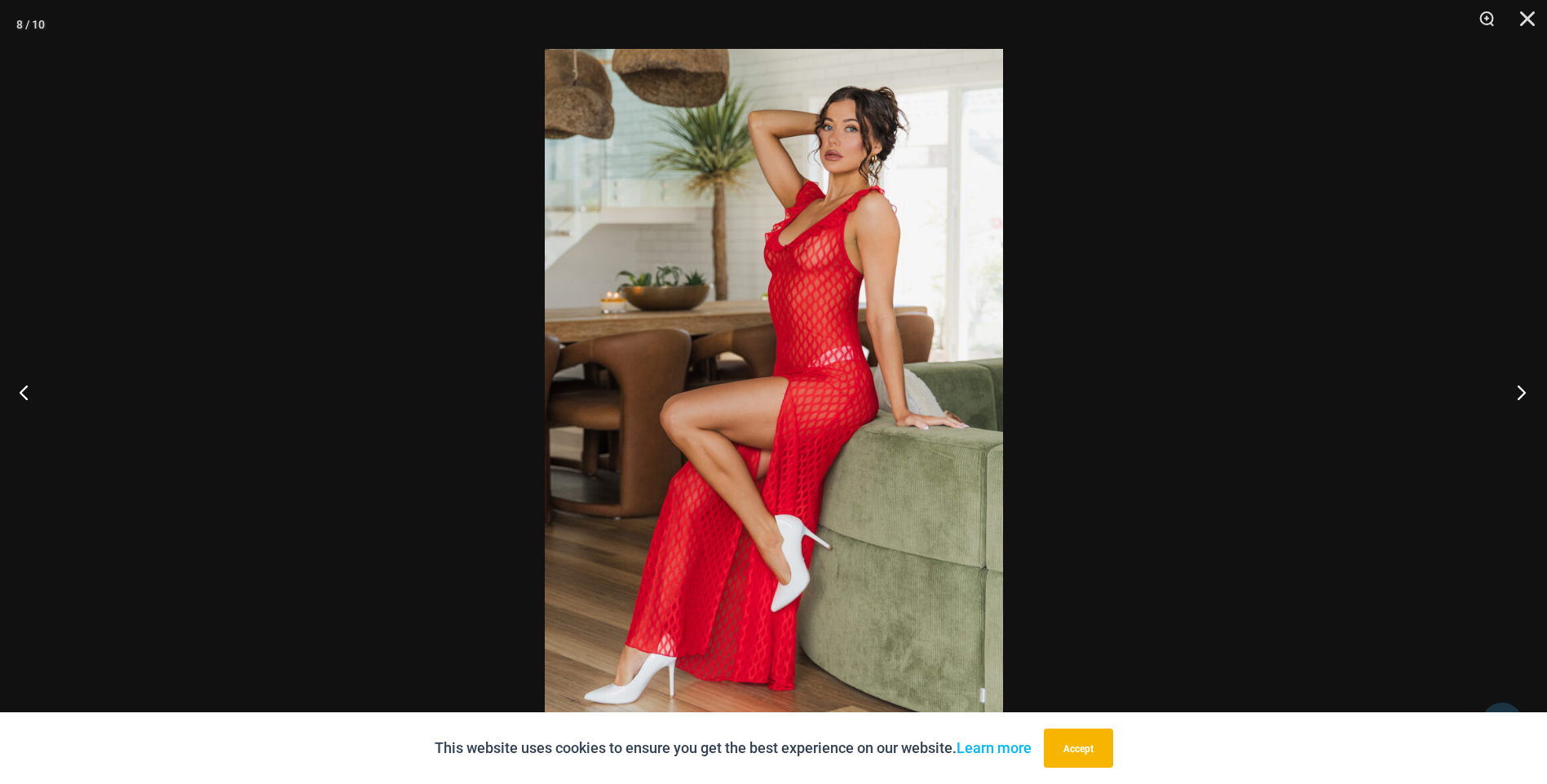
click at [1504, 398] on button "Next" at bounding box center [1517, 392] width 62 height 81
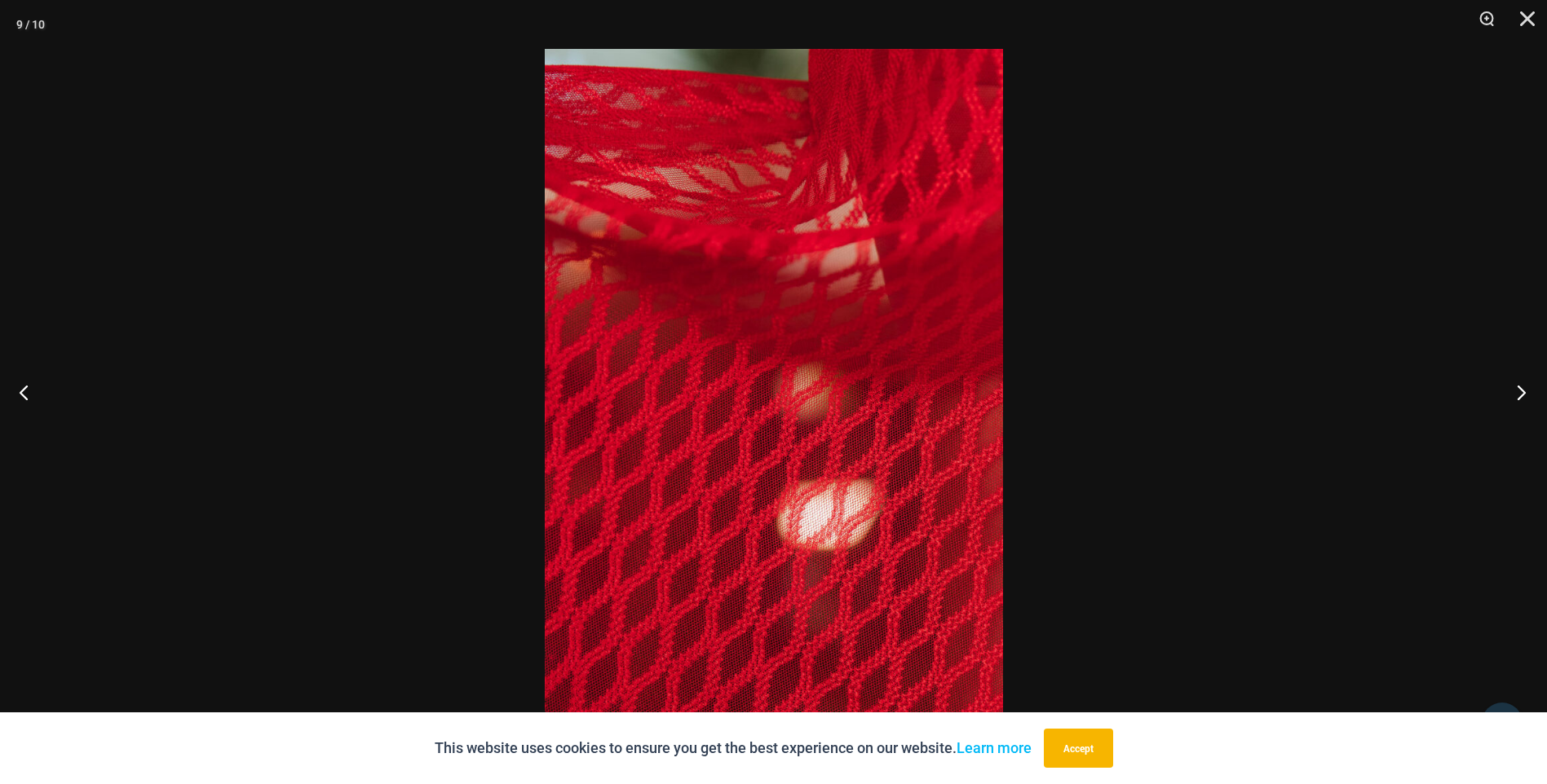
click at [1504, 405] on button "Next" at bounding box center [1517, 392] width 62 height 81
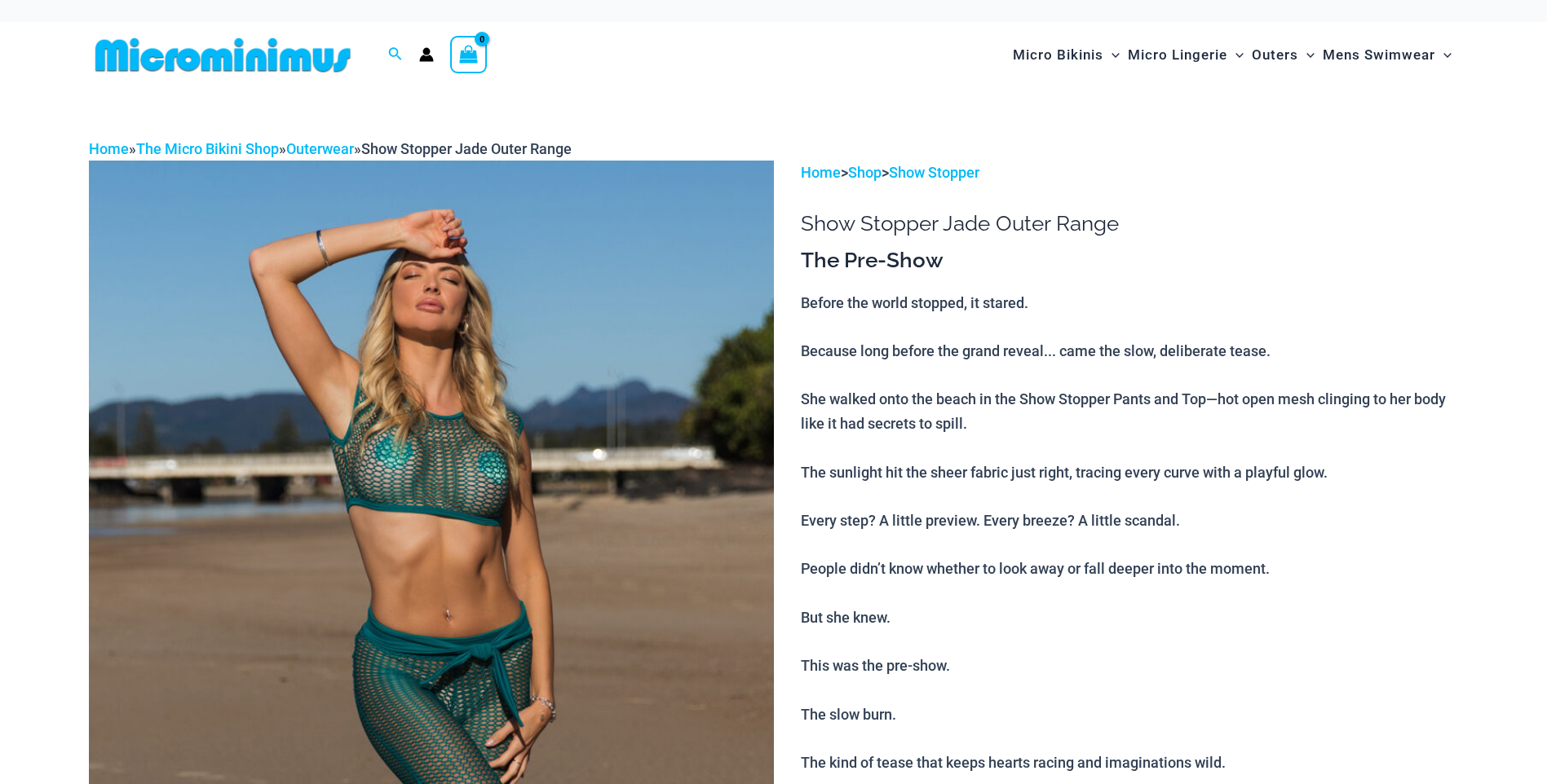
scroll to position [100, 0]
